Goal: Complete application form: Complete application form

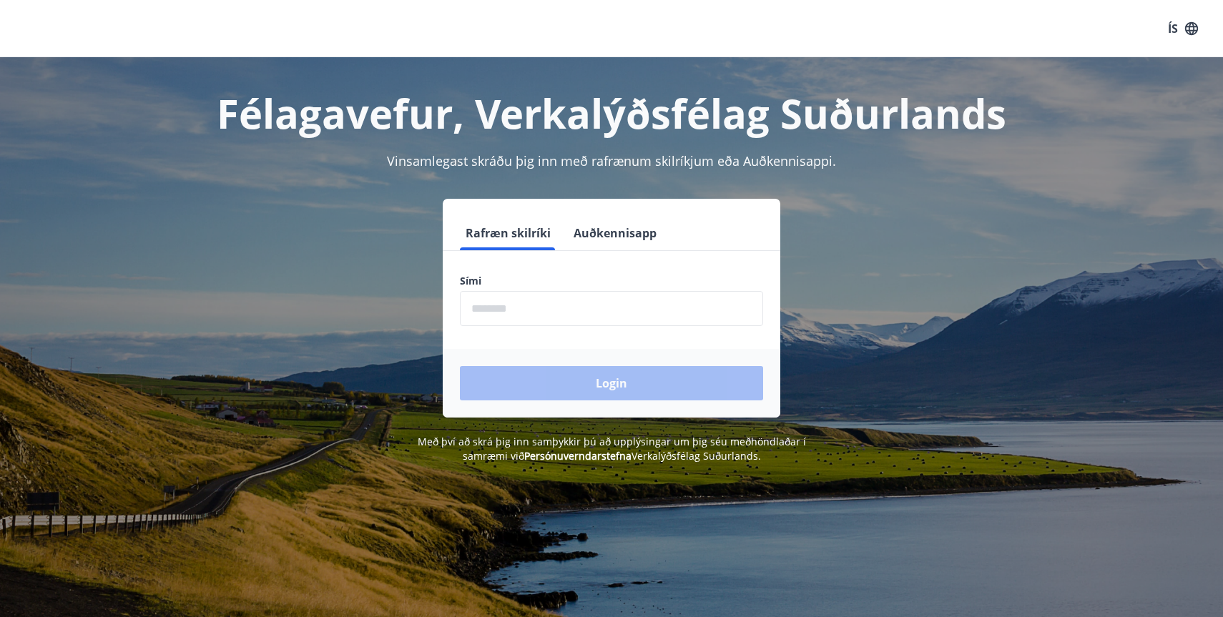
click at [591, 313] on input "phone" at bounding box center [611, 308] width 303 height 35
type input "********"
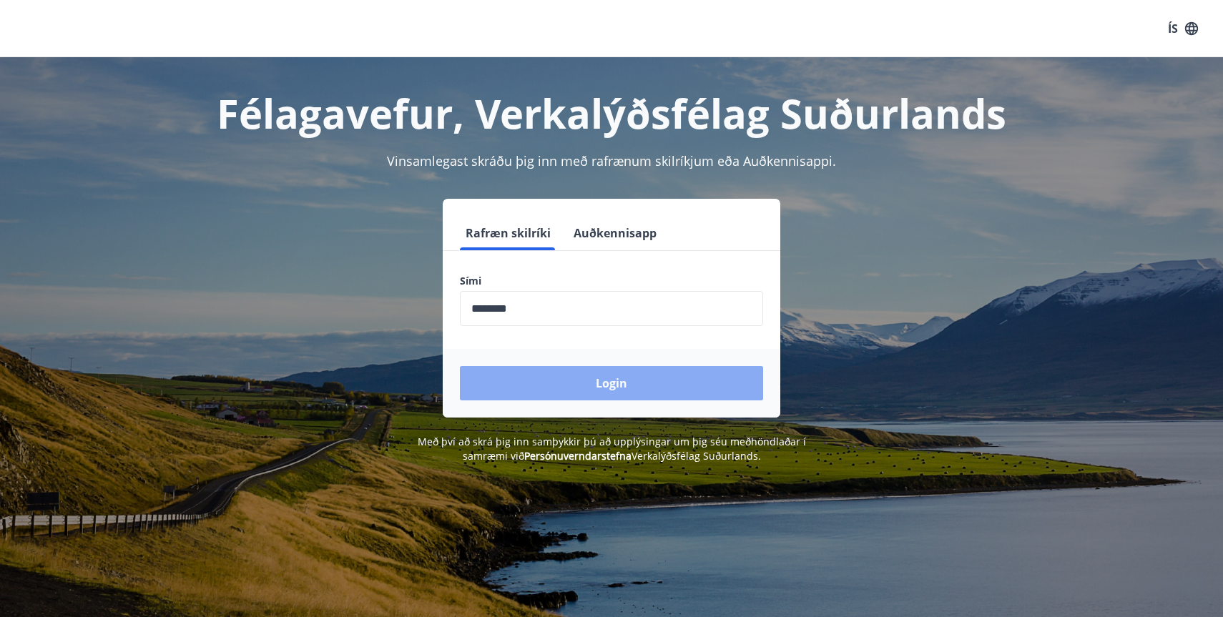
click at [591, 374] on button "Login" at bounding box center [611, 383] width 303 height 34
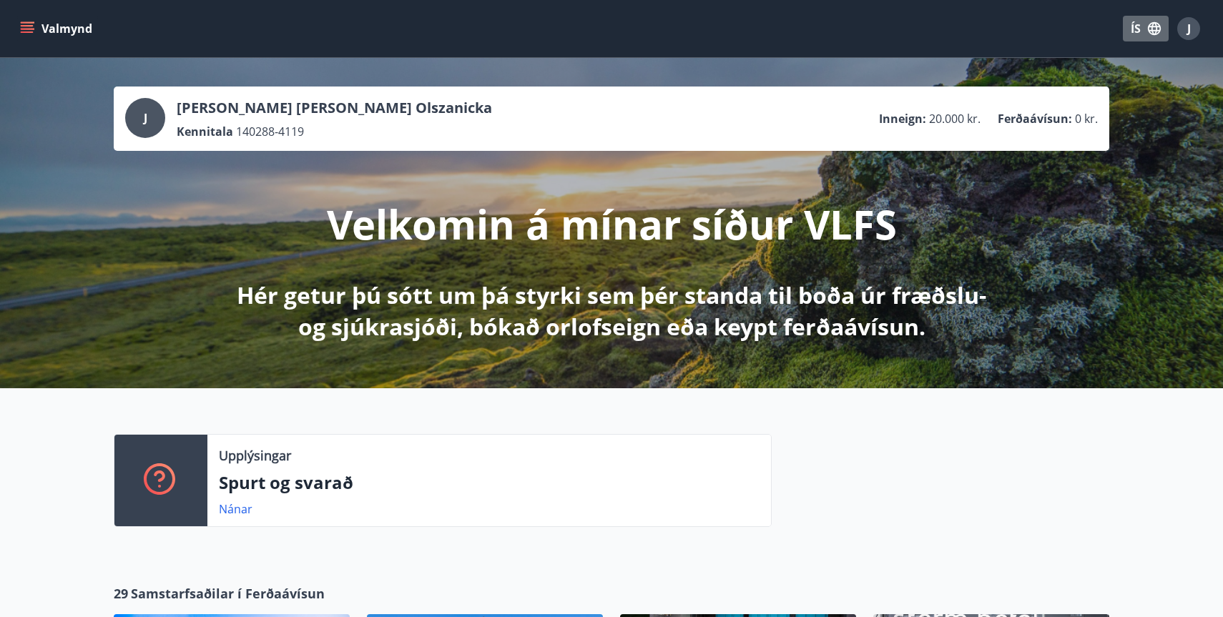
click at [1140, 34] on button "ÍS" at bounding box center [1146, 29] width 46 height 26
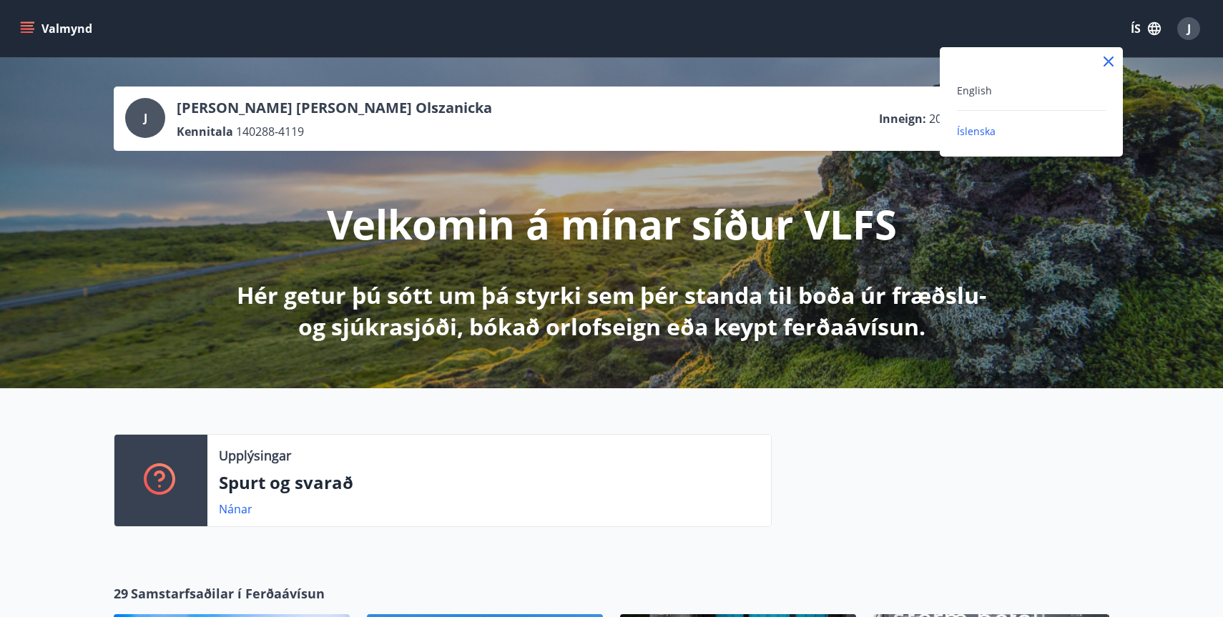
click at [973, 134] on span "Íslenska" at bounding box center [976, 131] width 39 height 14
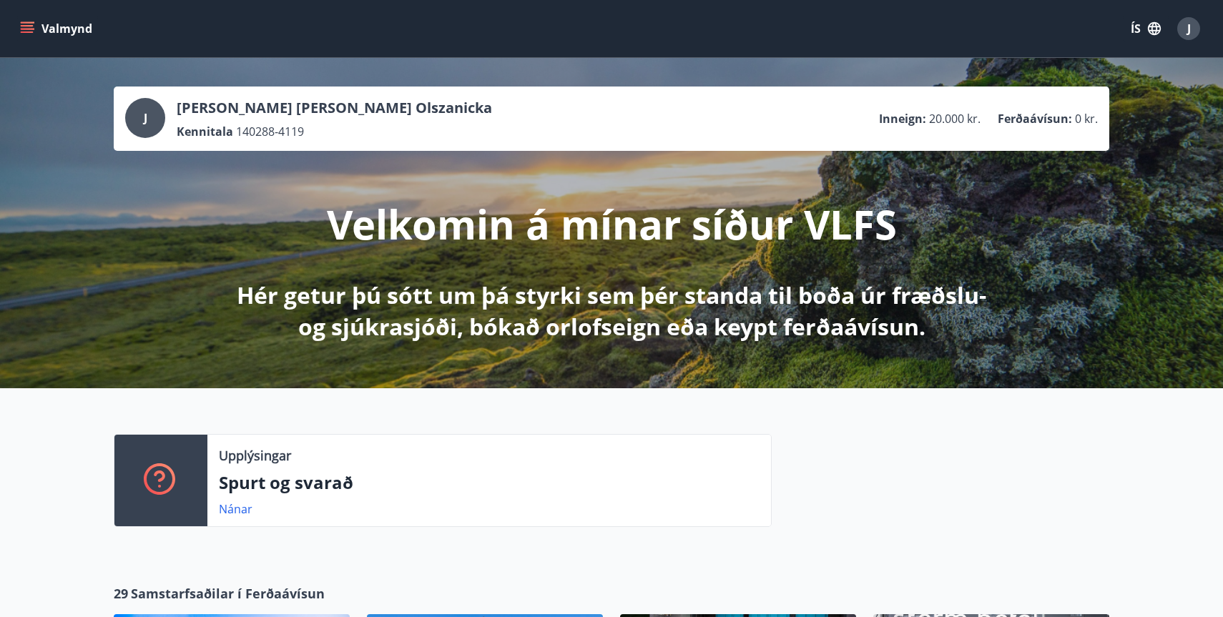
click at [1141, 31] on button "ÍS" at bounding box center [1146, 29] width 46 height 26
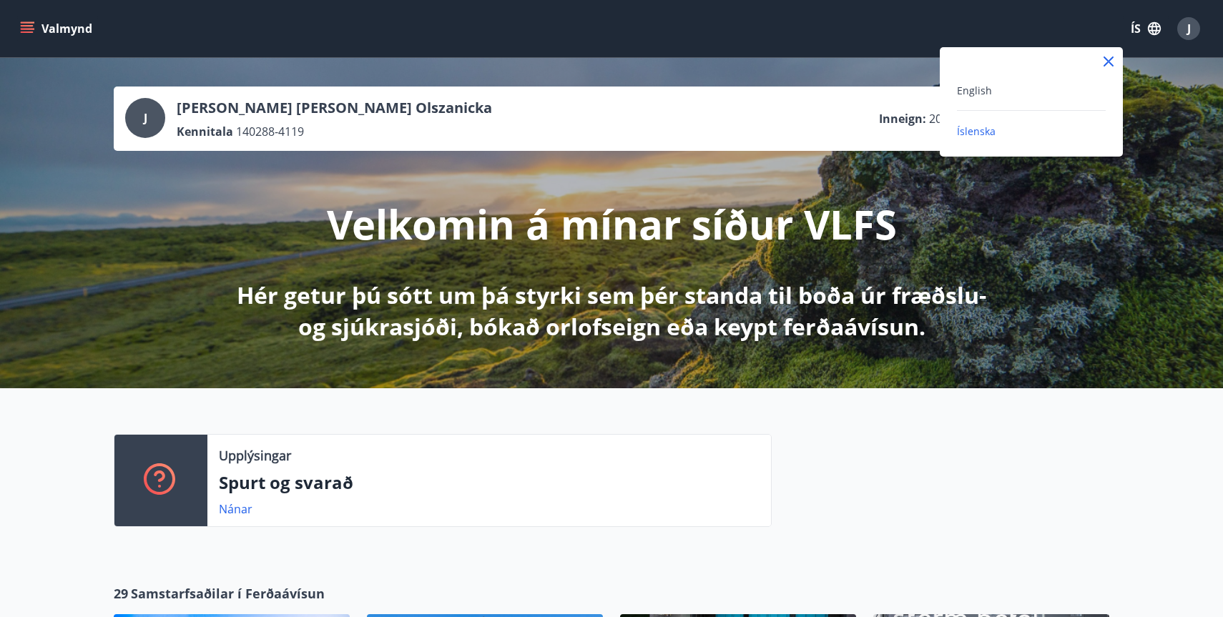
click at [967, 100] on div "English" at bounding box center [1031, 96] width 149 height 29
click at [966, 86] on span "English" at bounding box center [974, 91] width 35 height 14
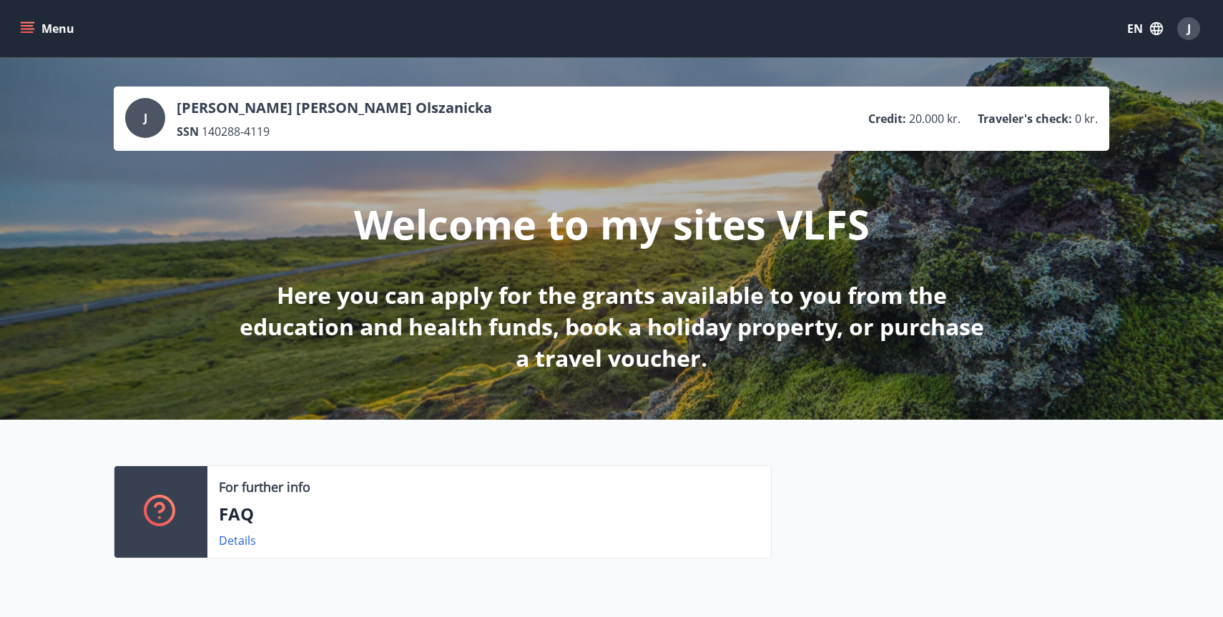
click at [31, 28] on icon "menu" at bounding box center [27, 28] width 14 height 14
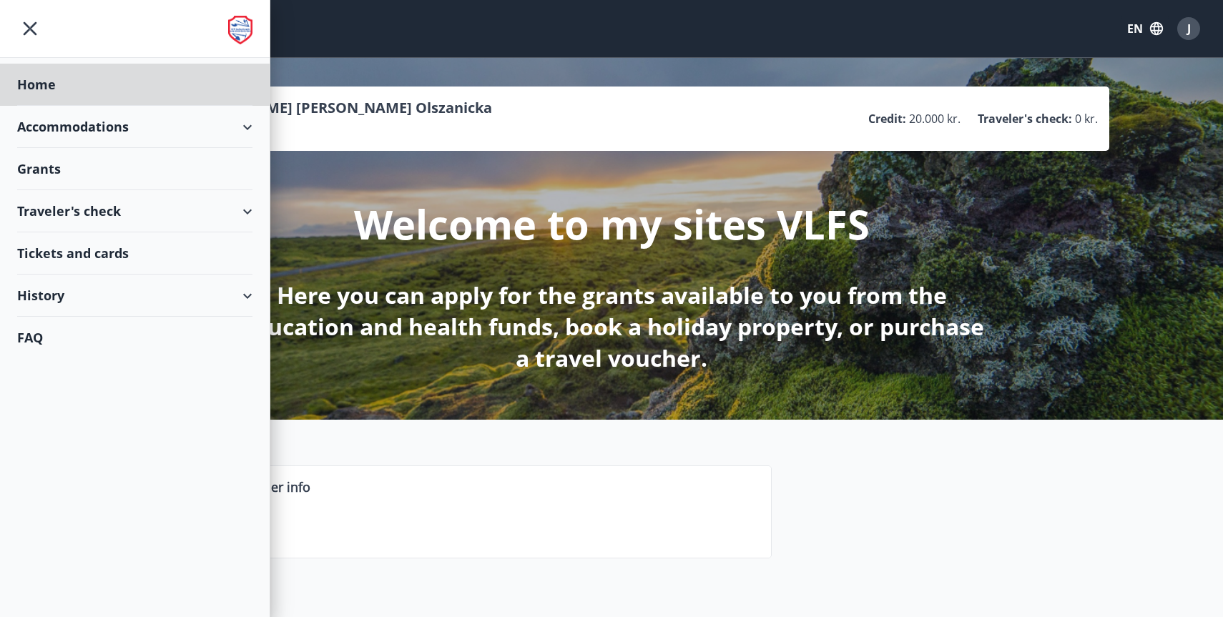
click at [48, 106] on div "Grants" at bounding box center [134, 85] width 235 height 42
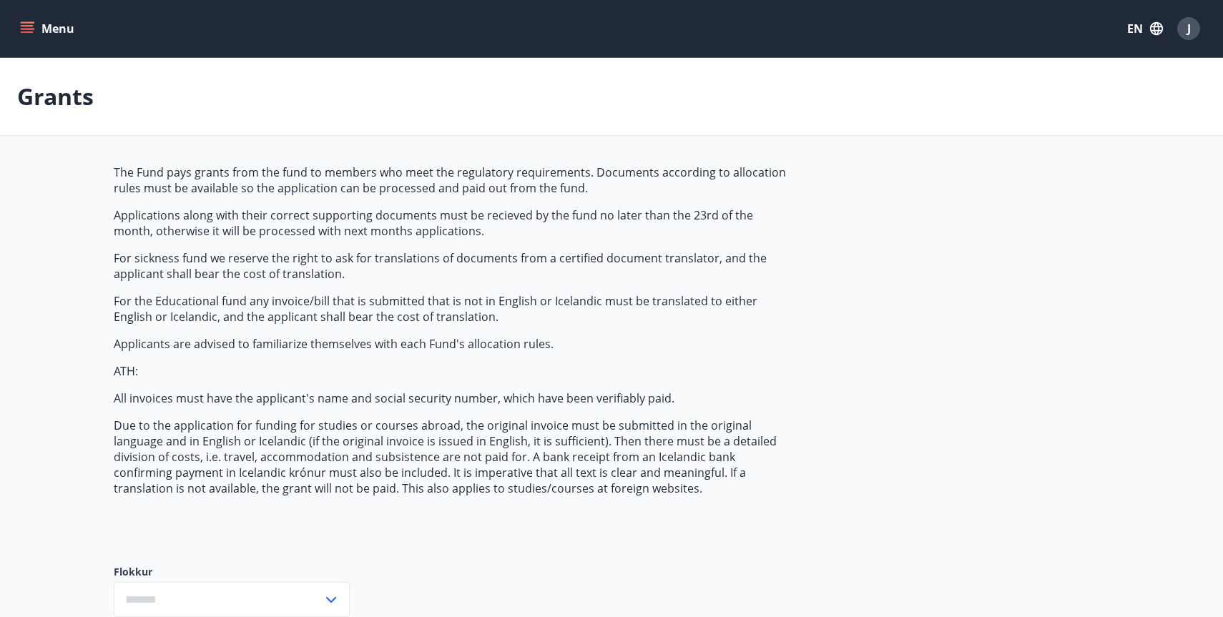
type input "***"
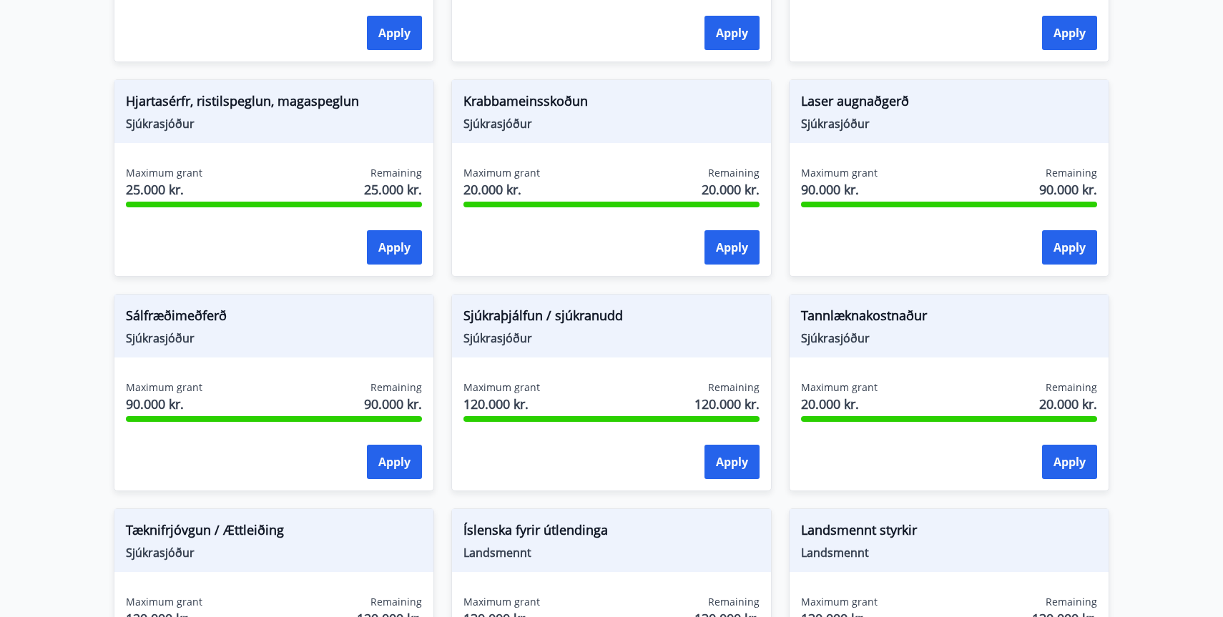
scroll to position [990, 0]
click at [1091, 462] on button "Apply" at bounding box center [1069, 461] width 55 height 34
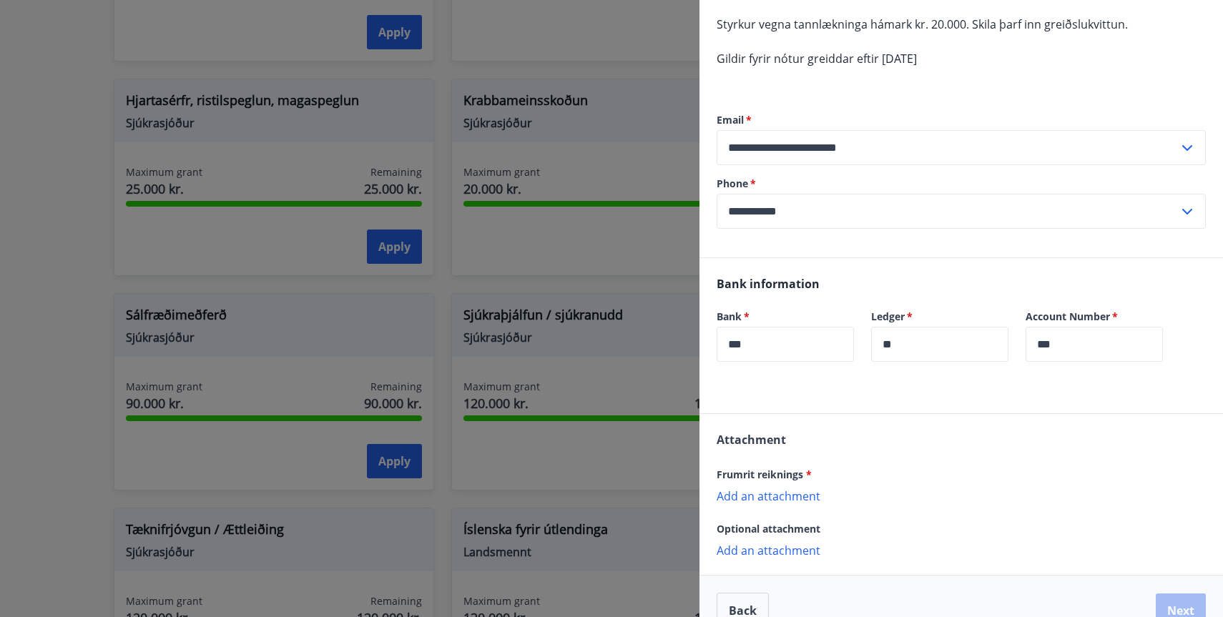
scroll to position [164, 0]
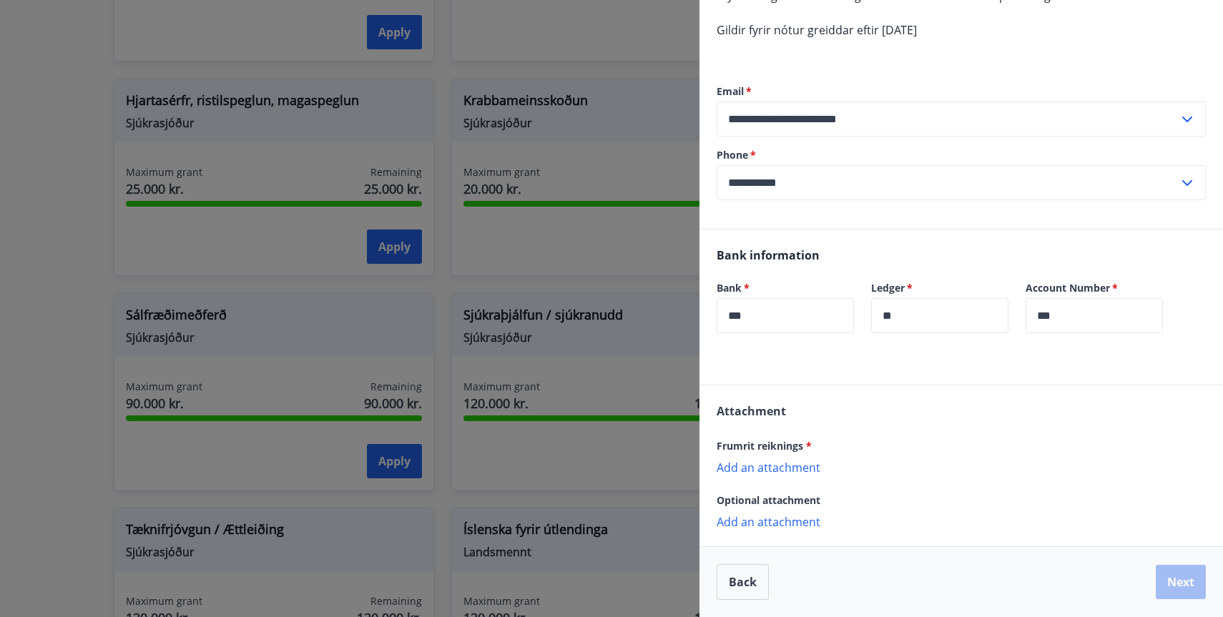
click at [767, 468] on p "Add an attachment" at bounding box center [961, 467] width 489 height 14
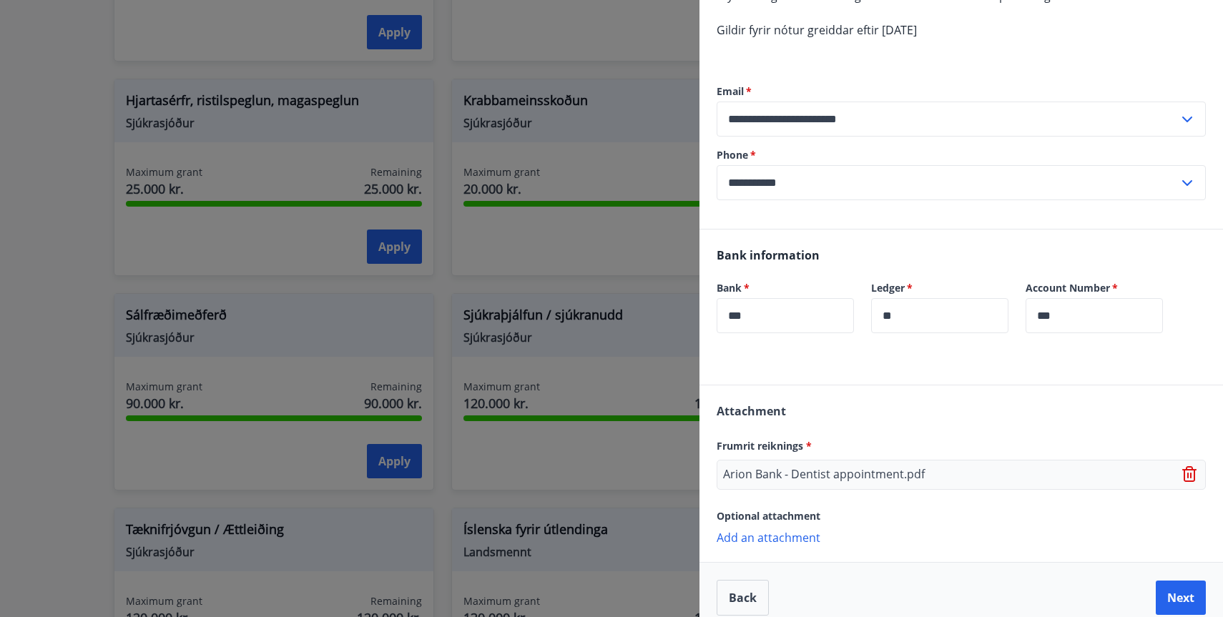
scroll to position [180, 0]
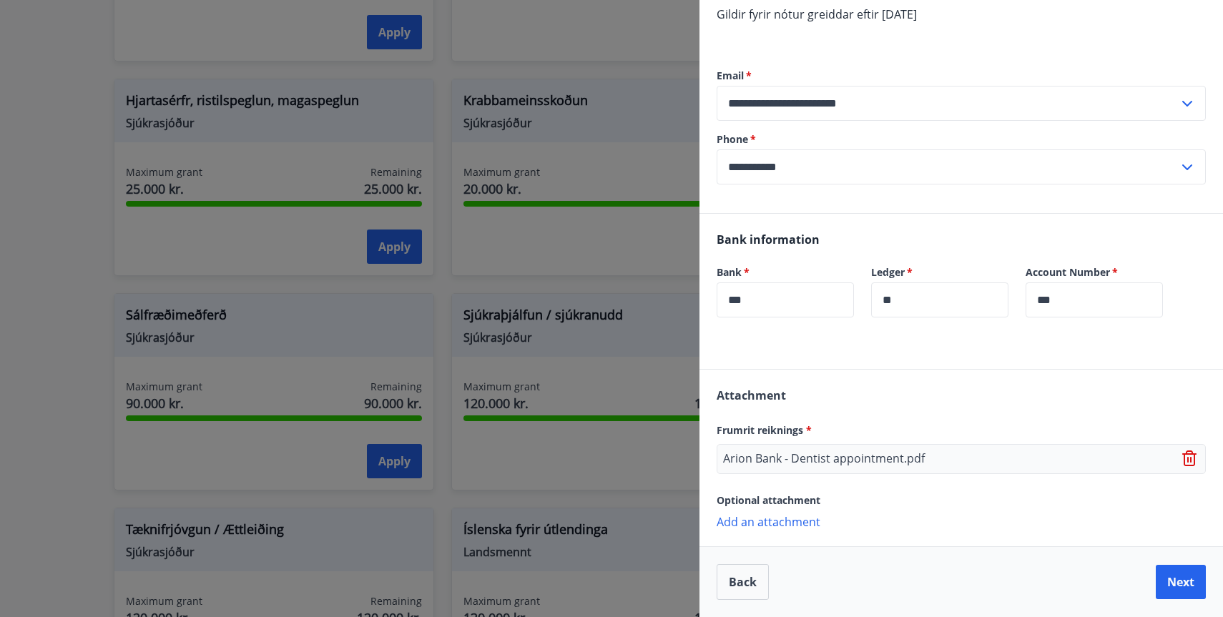
click at [766, 523] on p "Add an attachment" at bounding box center [961, 521] width 489 height 14
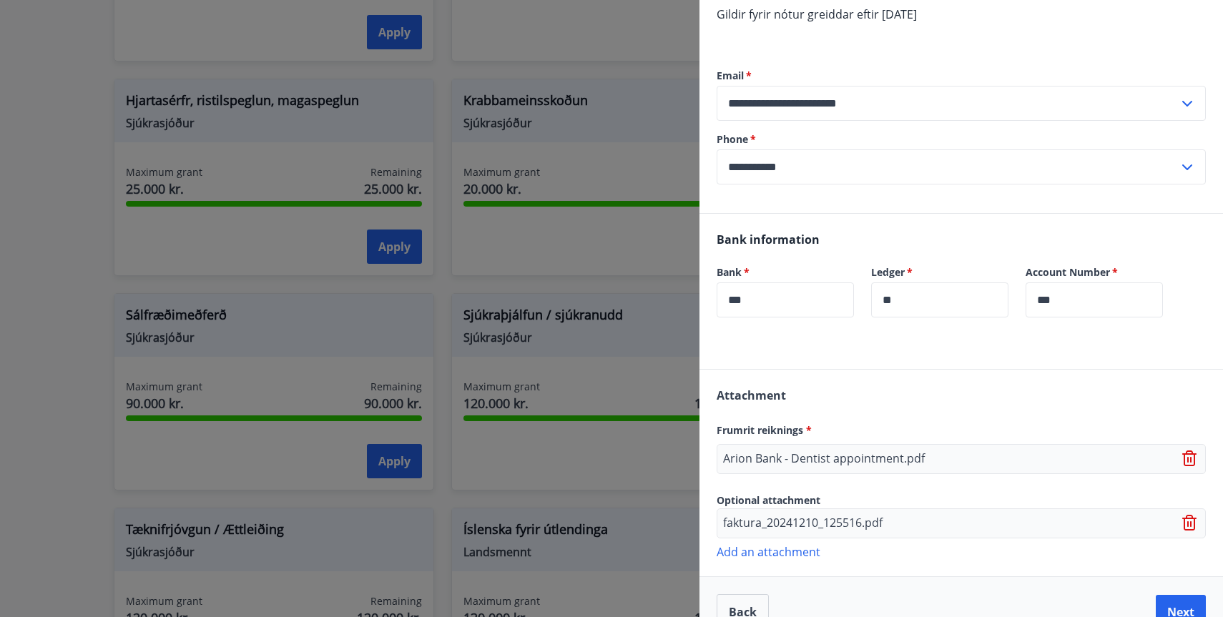
scroll to position [210, 0]
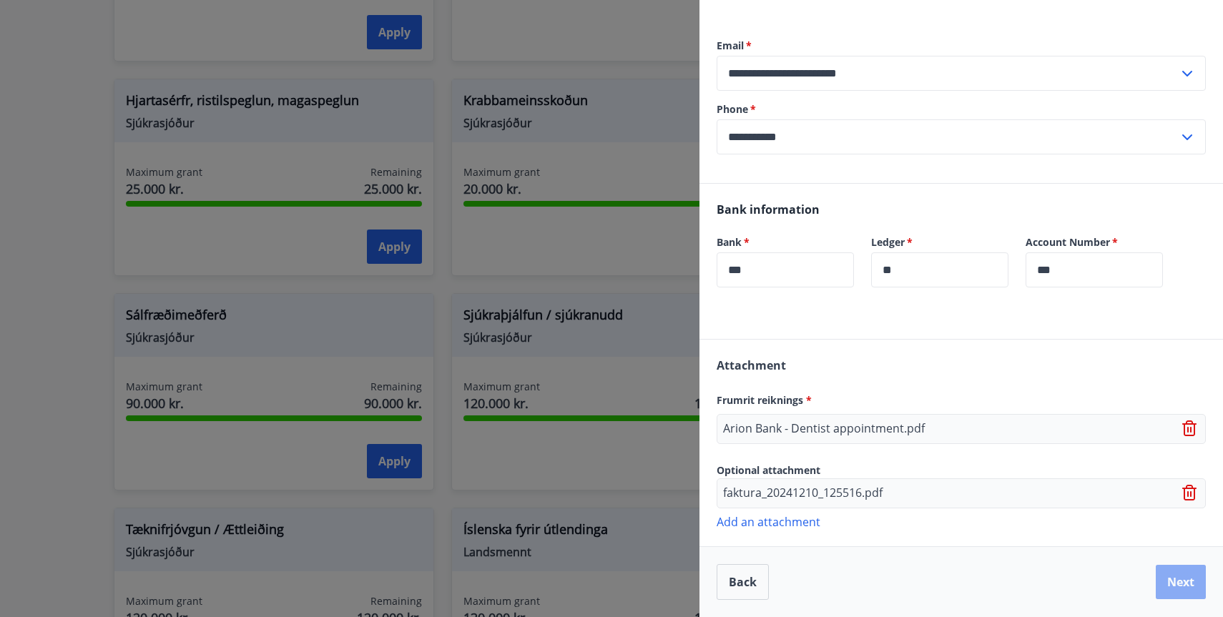
click at [1165, 580] on button "Next" at bounding box center [1181, 582] width 50 height 34
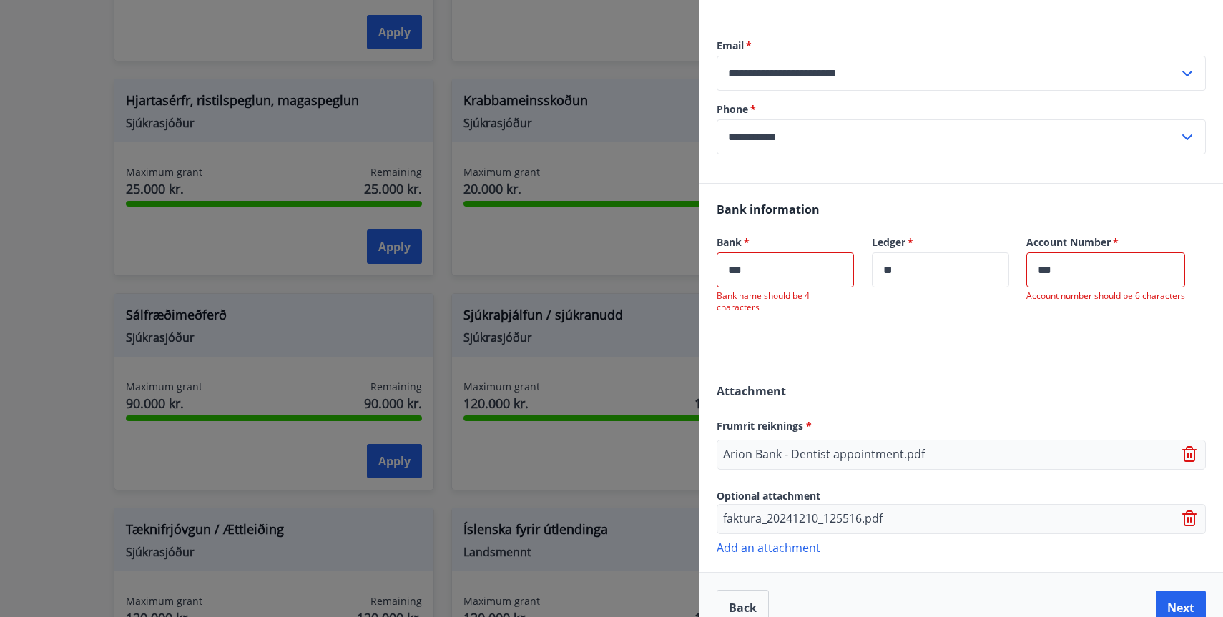
click at [724, 270] on input "***" at bounding box center [785, 269] width 137 height 35
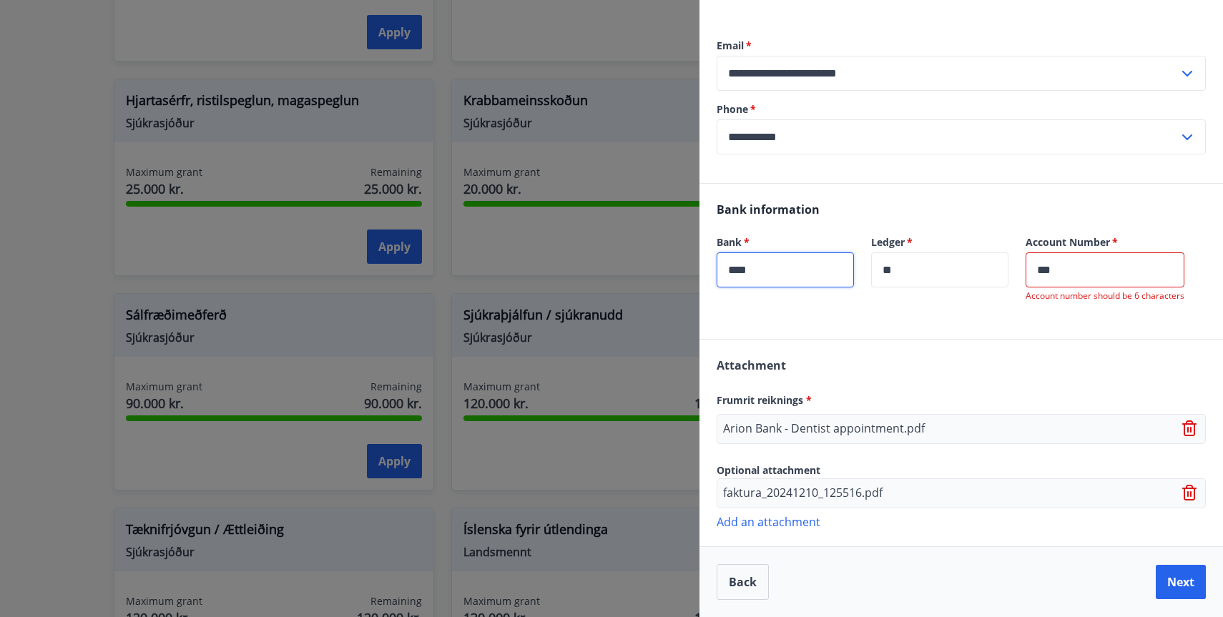
type input "****"
click at [1057, 272] on input "***" at bounding box center [1105, 269] width 159 height 35
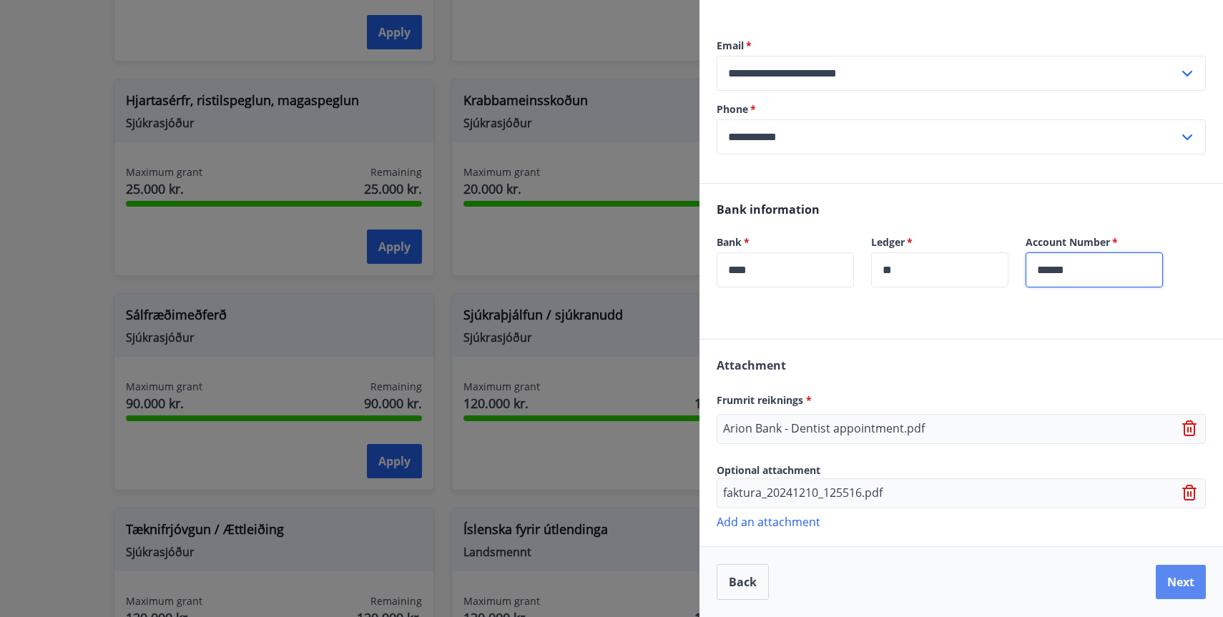
type input "******"
click at [1179, 589] on button "Next" at bounding box center [1181, 582] width 50 height 34
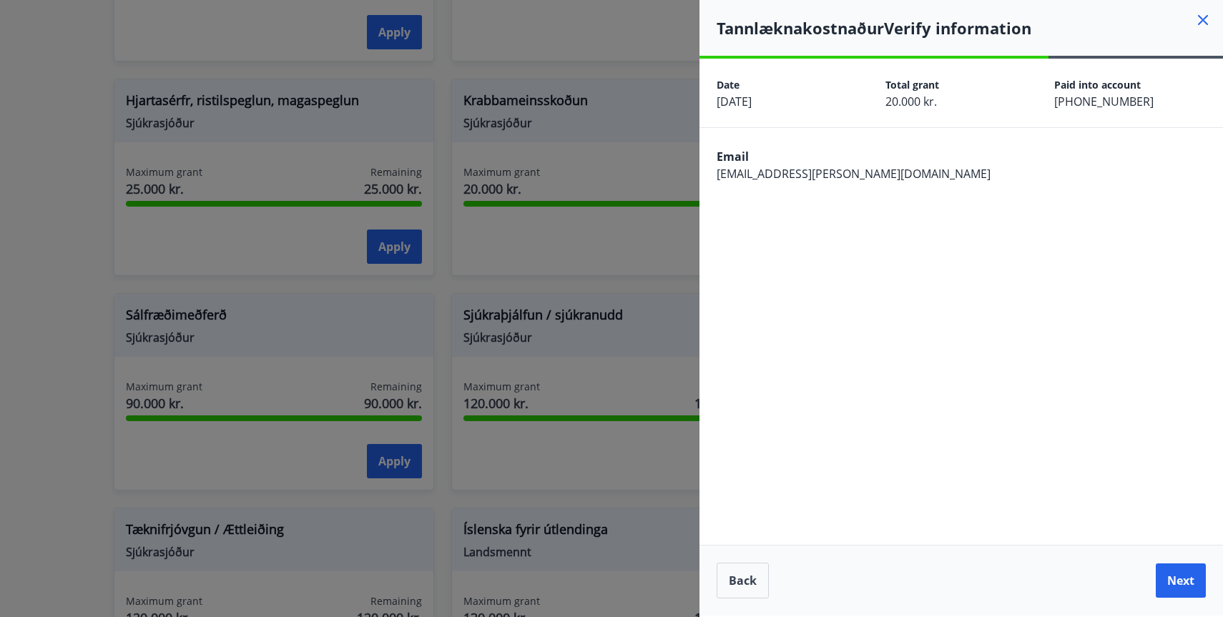
scroll to position [0, 0]
click at [1179, 589] on button "Next" at bounding box center [1181, 581] width 50 height 34
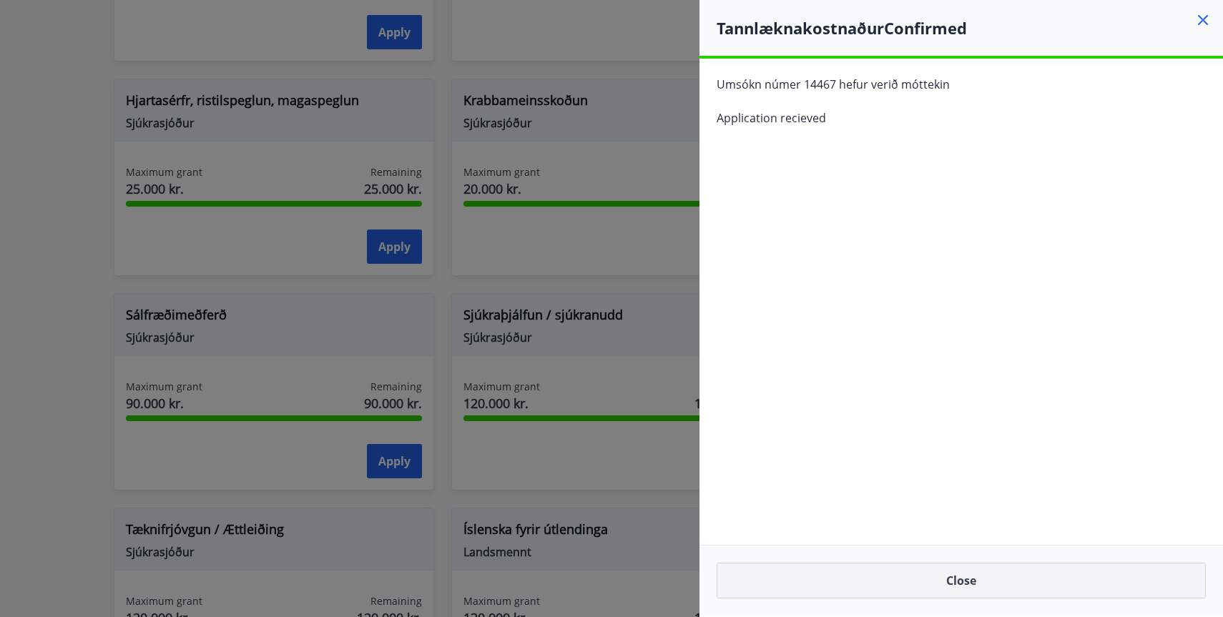
click at [969, 577] on button "Close" at bounding box center [961, 581] width 489 height 36
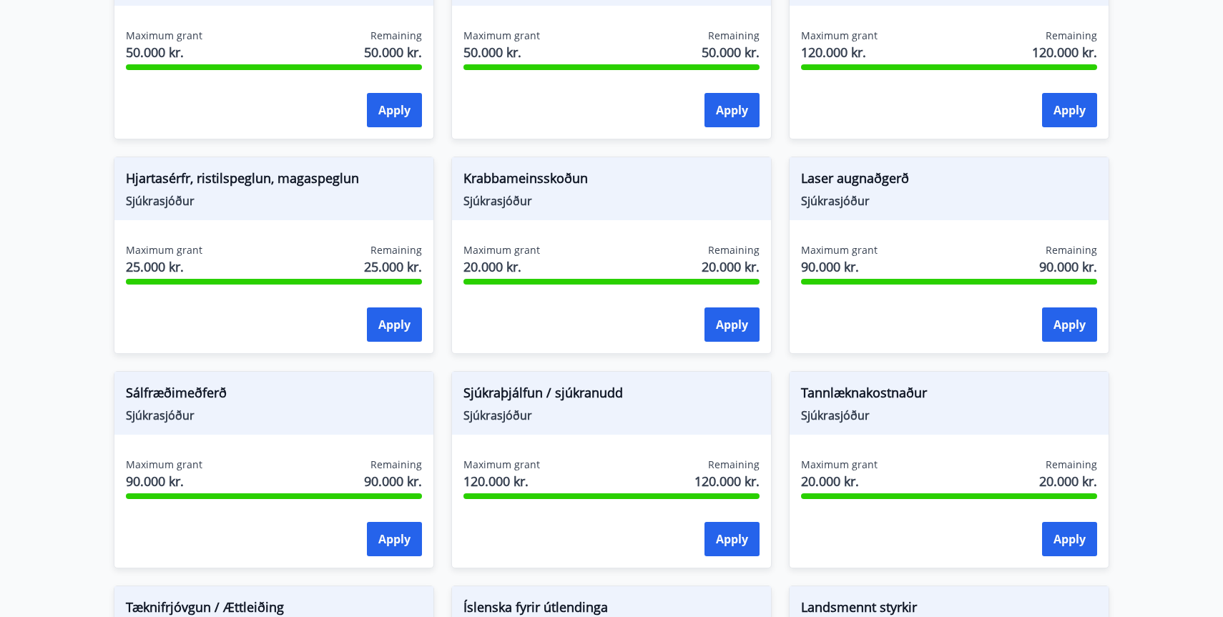
scroll to position [908, 0]
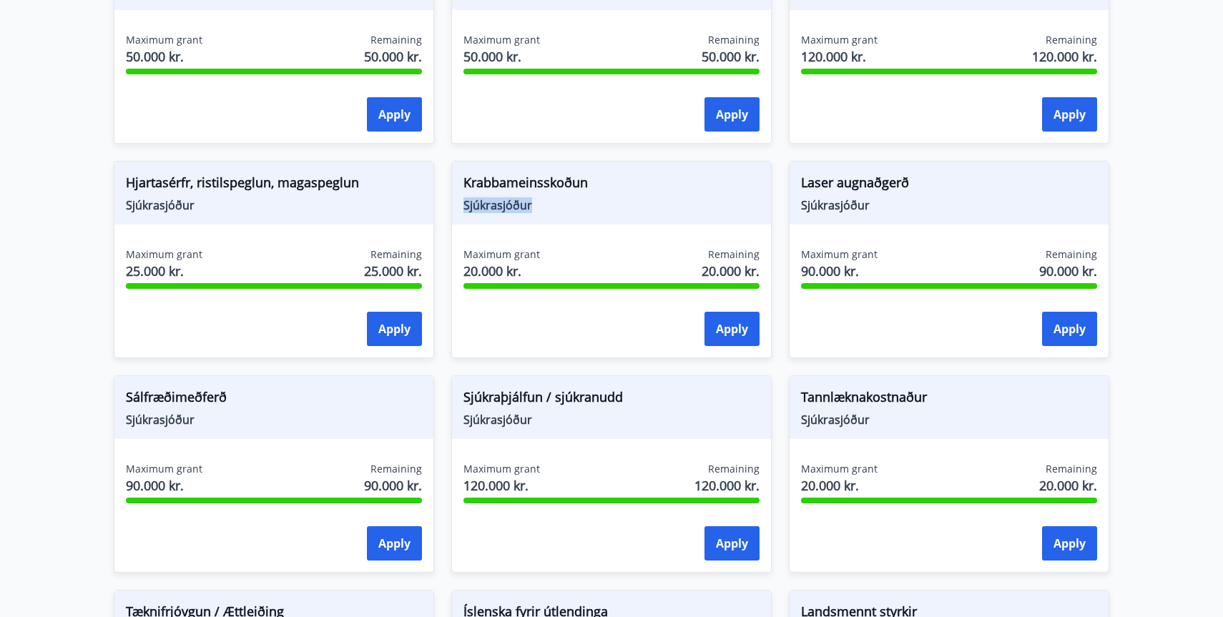
drag, startPoint x: 463, startPoint y: 205, endPoint x: 536, endPoint y: 212, distance: 74.1
click at [536, 212] on span "Sjúkrasjóður" at bounding box center [611, 205] width 296 height 16
click at [652, 200] on span "Sjúkrasjóður" at bounding box center [611, 205] width 296 height 16
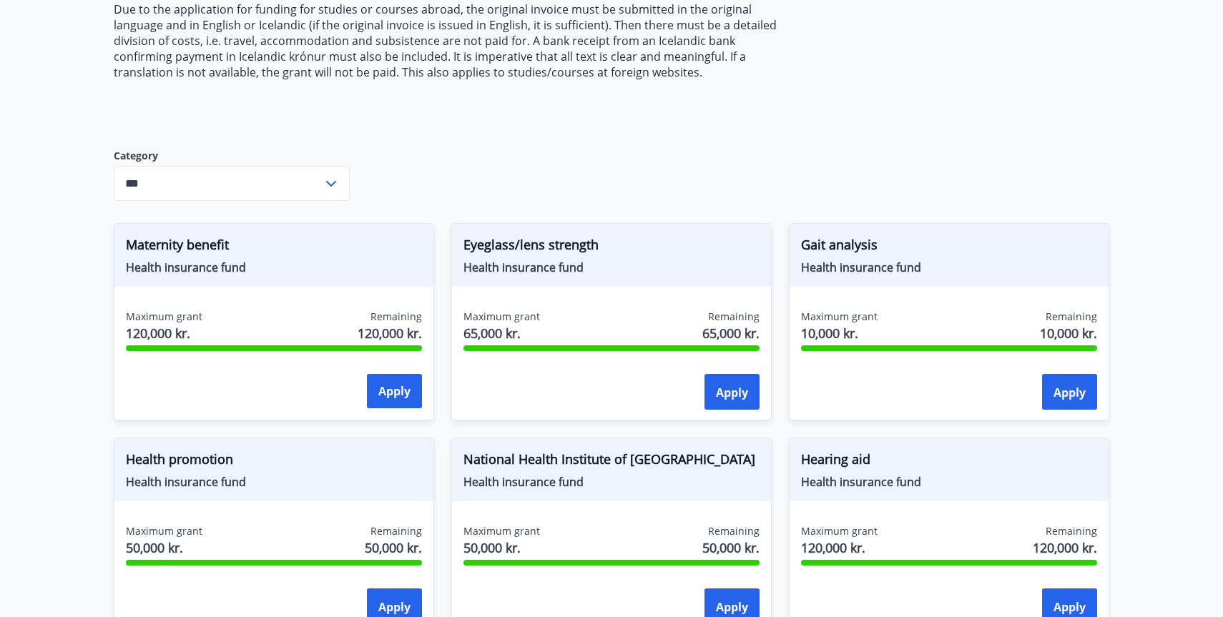
scroll to position [0, 0]
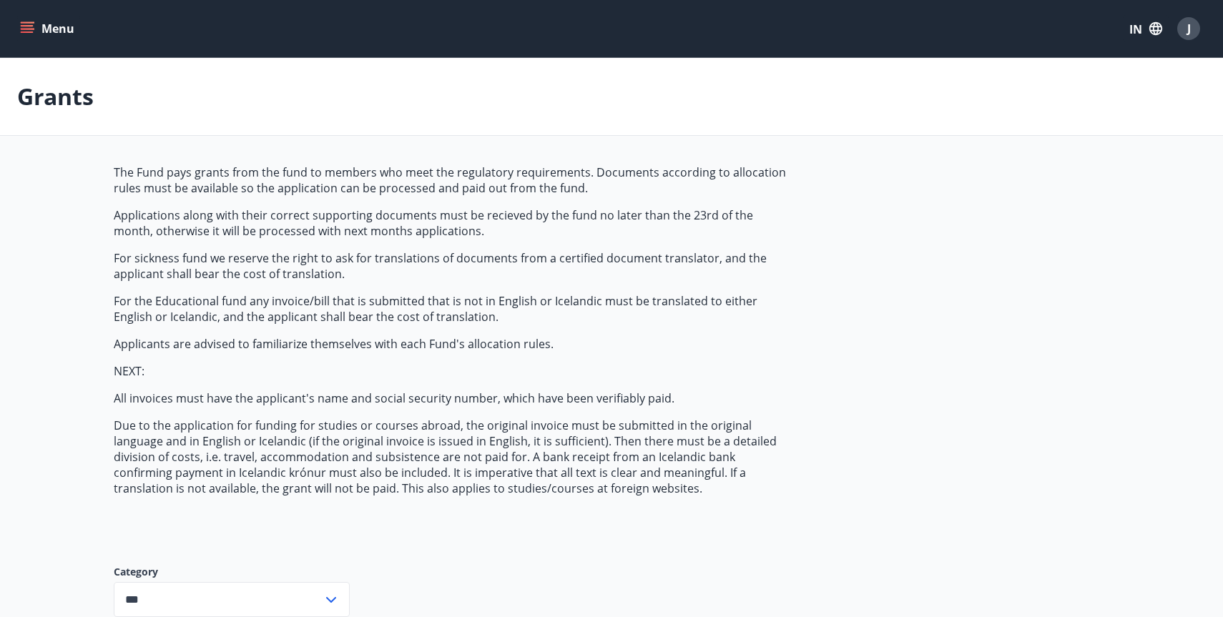
click at [29, 27] on icon "menu" at bounding box center [27, 28] width 14 height 14
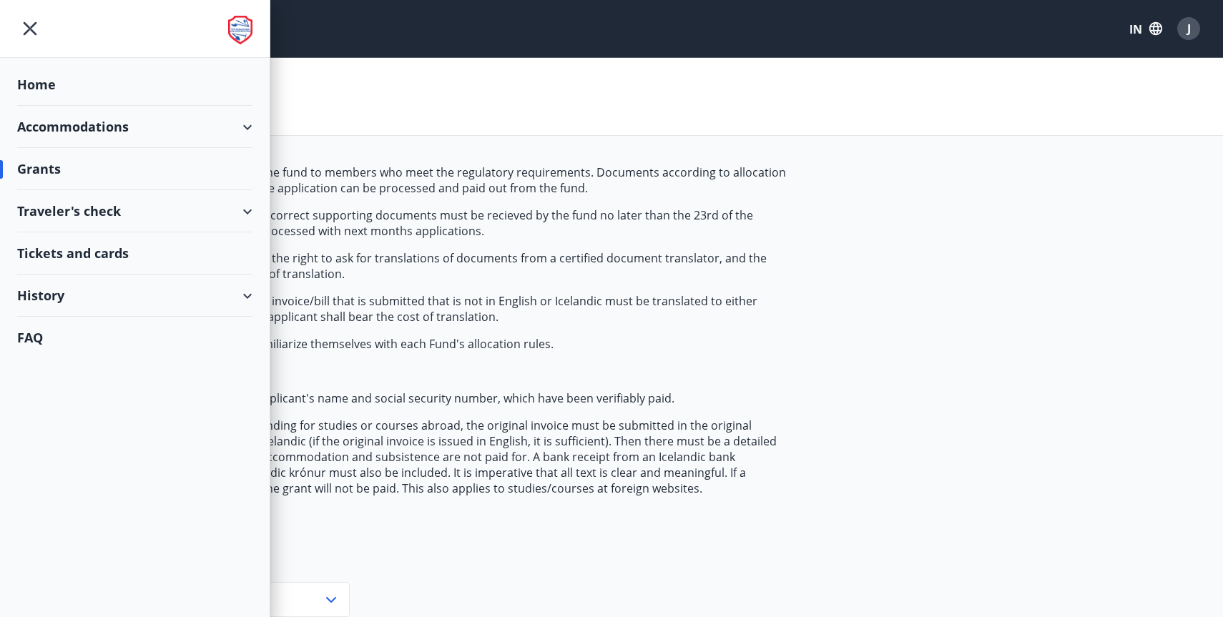
click at [245, 201] on div "Traveler's check" at bounding box center [134, 211] width 235 height 42
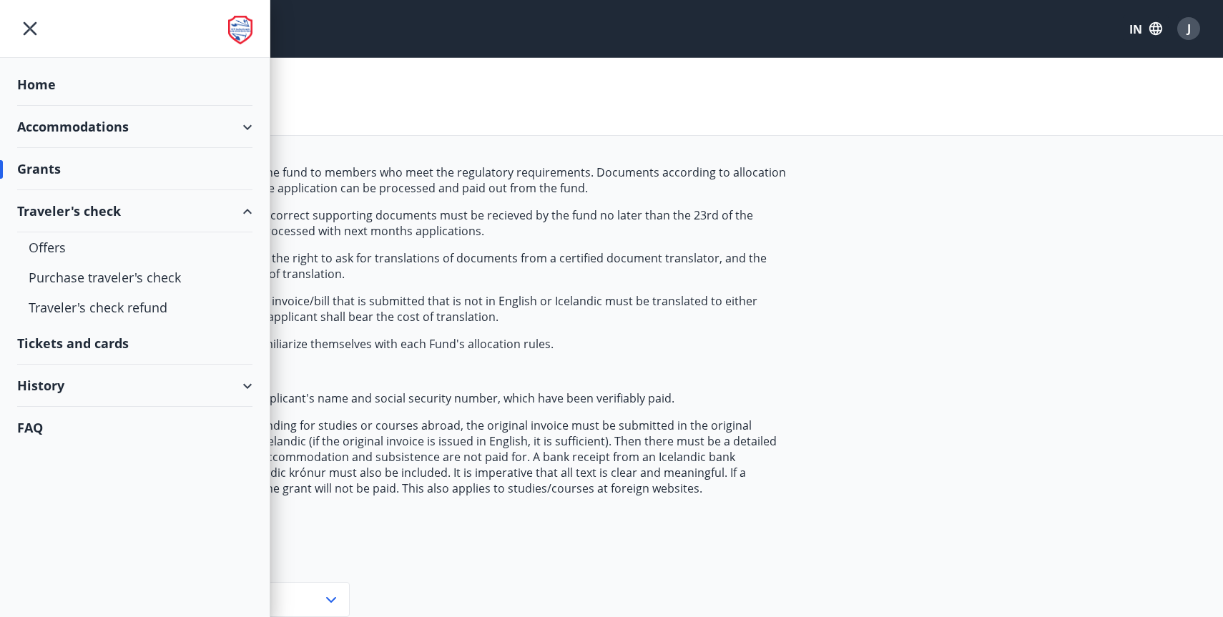
click at [49, 390] on div "History" at bounding box center [134, 386] width 235 height 42
click at [67, 452] on div "Bookings" at bounding box center [135, 452] width 212 height 30
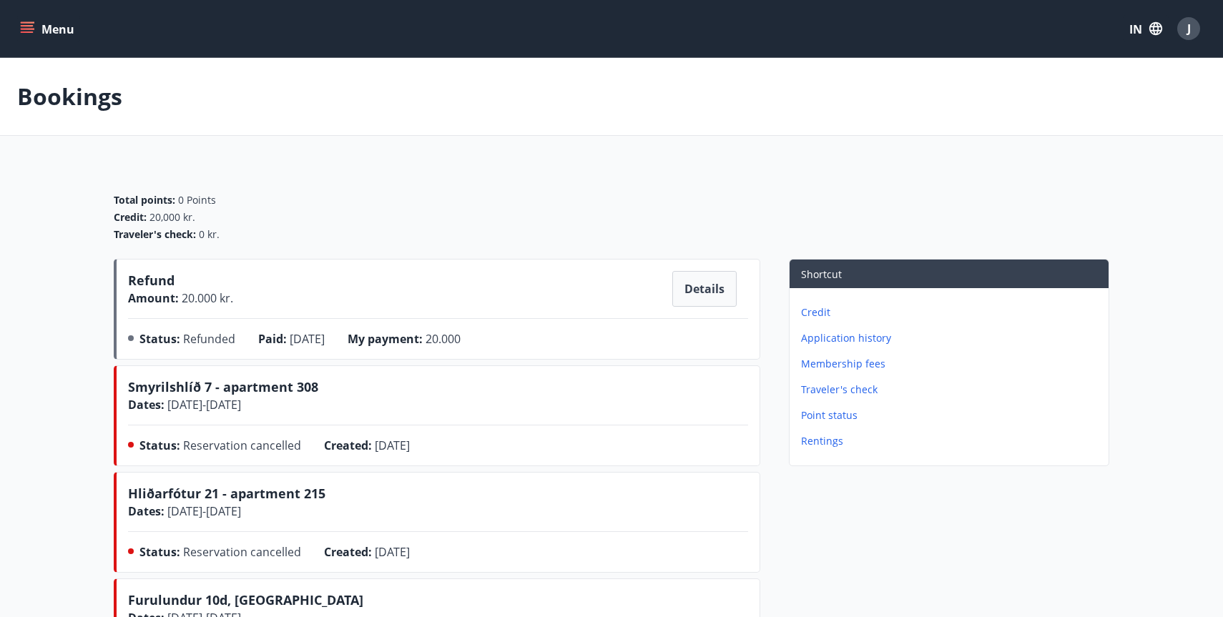
click at [30, 27] on icon "menu" at bounding box center [27, 28] width 14 height 14
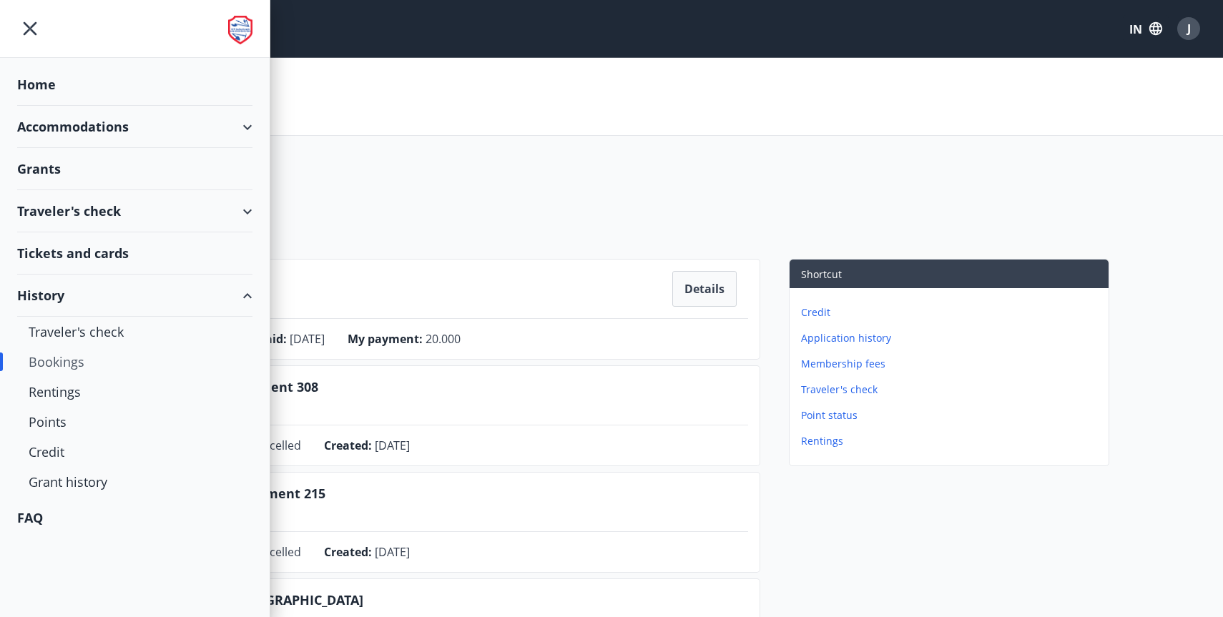
click at [37, 82] on font "Home" at bounding box center [36, 84] width 39 height 17
